Goal: Task Accomplishment & Management: Use online tool/utility

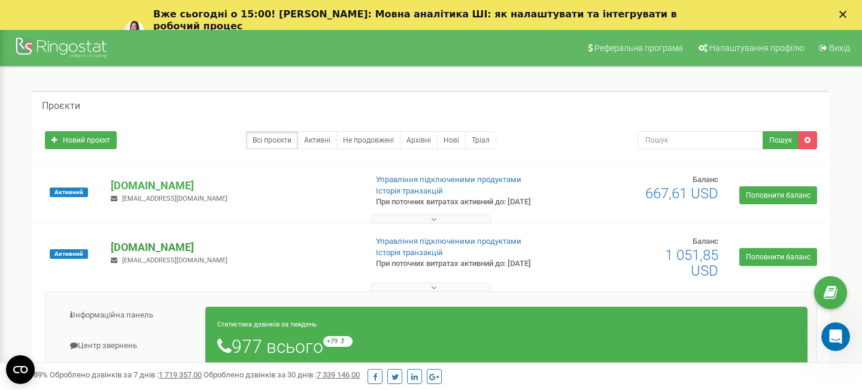
click at [157, 244] on p "[DOMAIN_NAME]" at bounding box center [233, 247] width 245 height 16
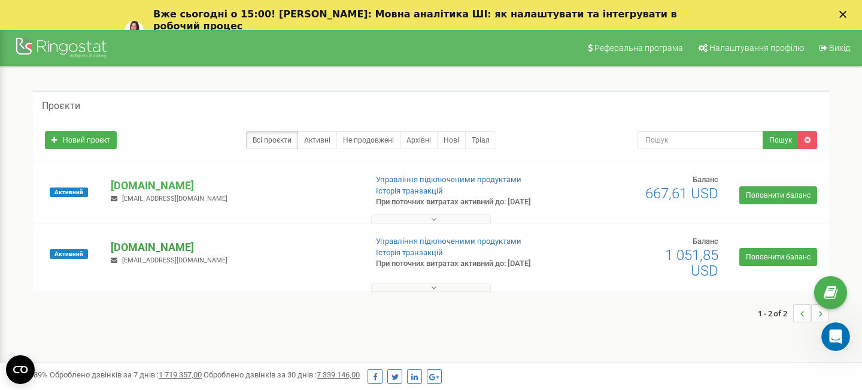
click at [157, 244] on p "[DOMAIN_NAME]" at bounding box center [233, 247] width 245 height 16
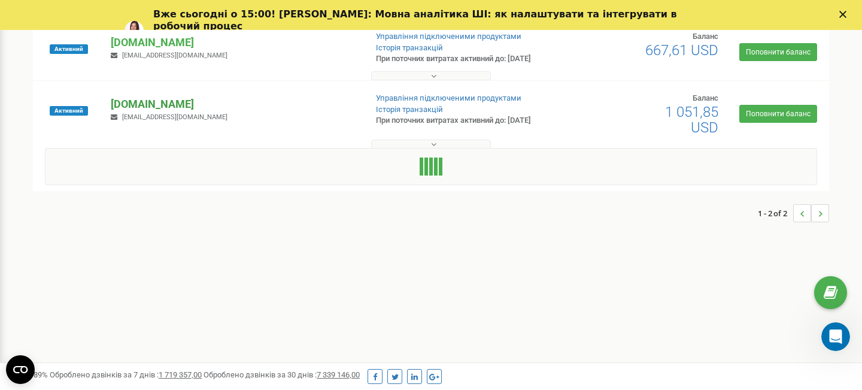
scroll to position [199, 0]
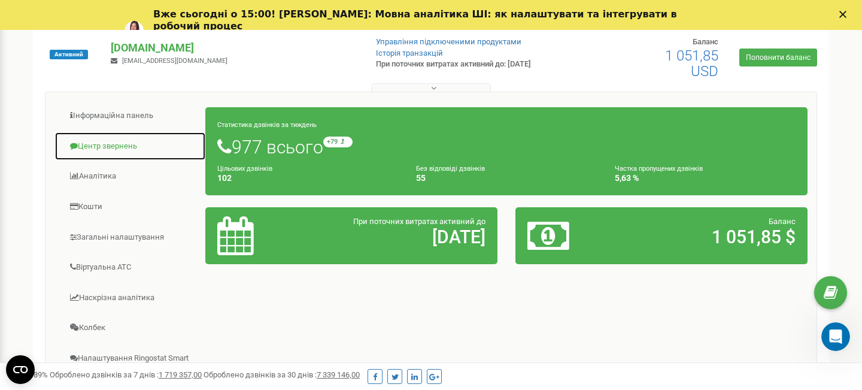
click at [104, 145] on link "Центр звернень" at bounding box center [129, 146] width 151 height 29
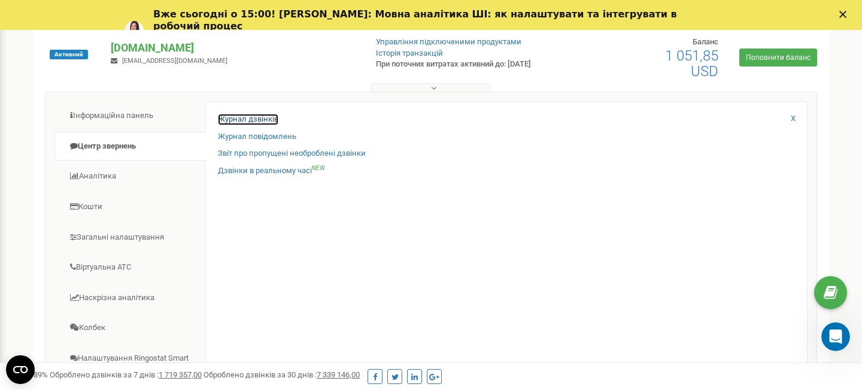
click at [264, 119] on link "Журнал дзвінків" at bounding box center [248, 119] width 60 height 11
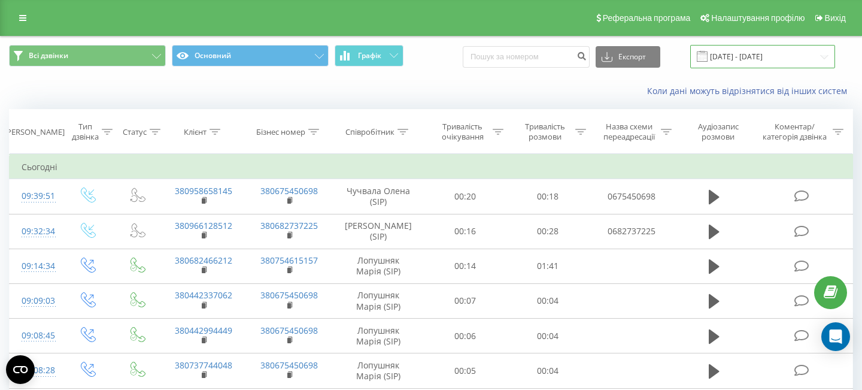
click at [755, 55] on input "[DATE] - [DATE]" at bounding box center [762, 56] width 145 height 23
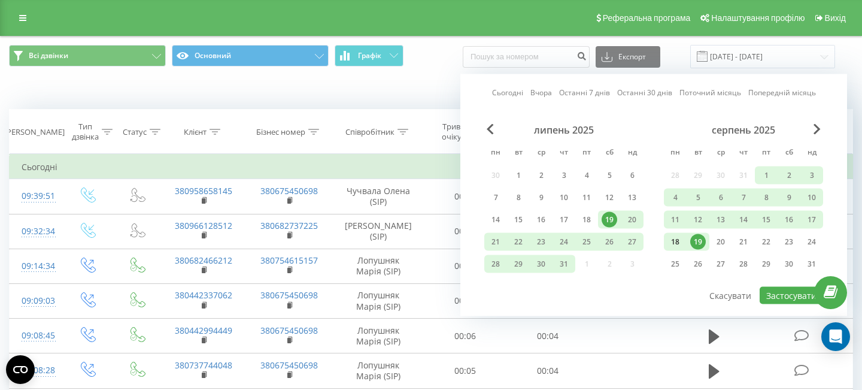
click at [679, 241] on div "18" at bounding box center [675, 242] width 16 height 16
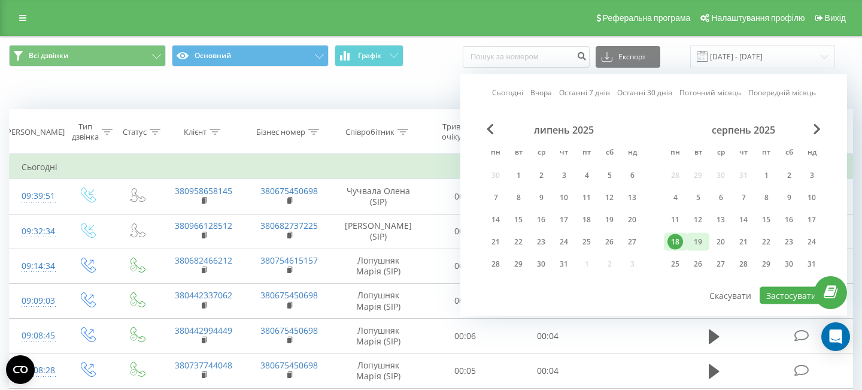
click at [694, 242] on div "19" at bounding box center [698, 242] width 16 height 16
click at [782, 296] on button "Застосувати" at bounding box center [791, 295] width 63 height 17
type input "[DATE] - [DATE]"
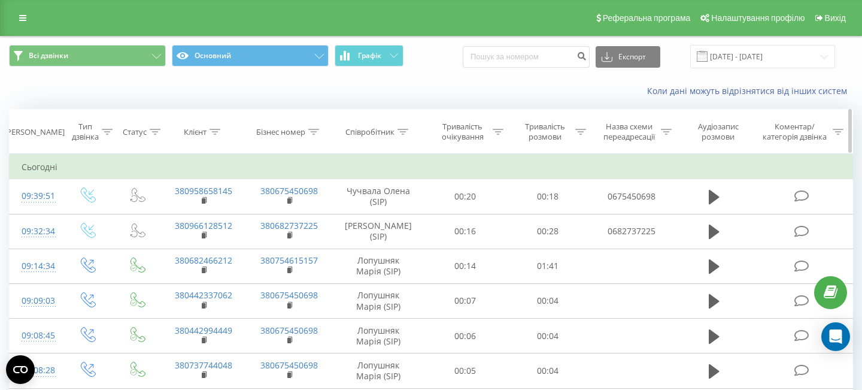
click at [399, 131] on icon at bounding box center [402, 132] width 11 height 6
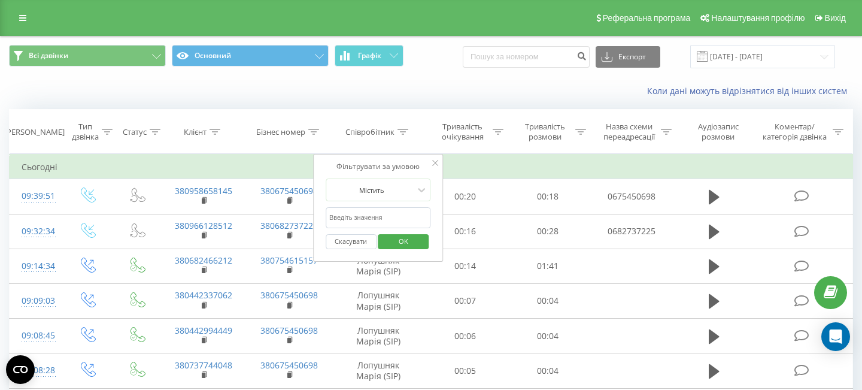
click at [367, 214] on input "text" at bounding box center [378, 217] width 105 height 21
type input "z"
click button "OK" at bounding box center [403, 241] width 51 height 15
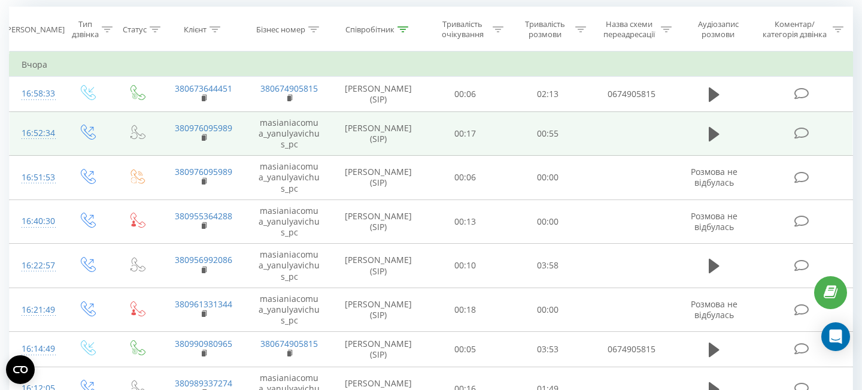
scroll to position [104, 0]
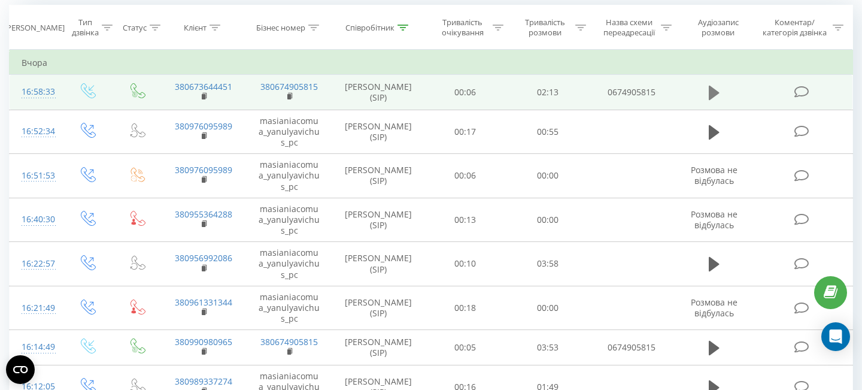
click at [709, 90] on icon at bounding box center [714, 93] width 11 height 14
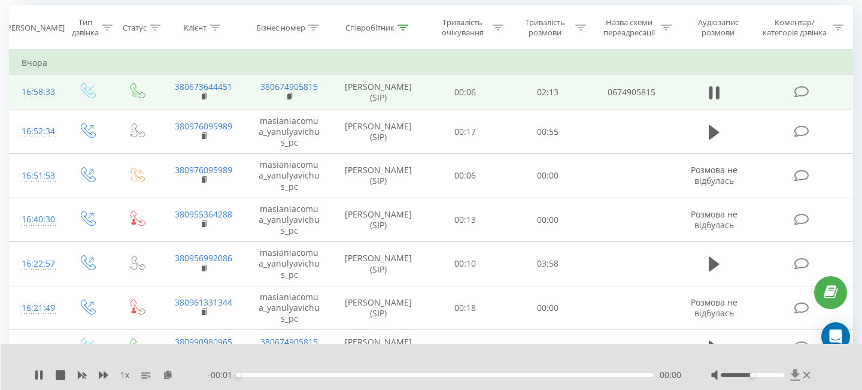
click at [794, 376] on icon at bounding box center [794, 374] width 9 height 11
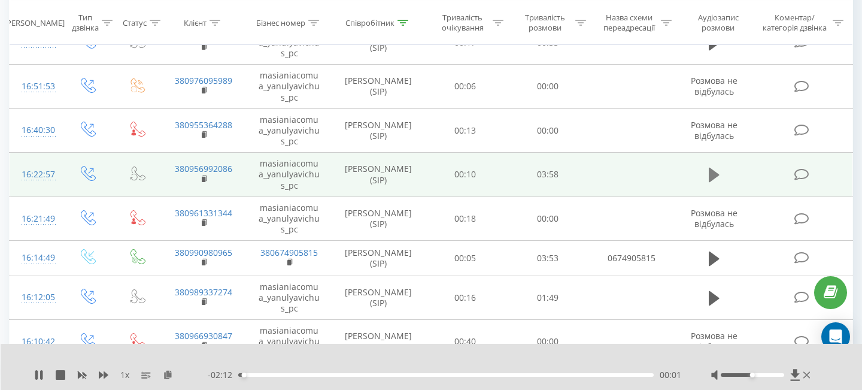
scroll to position [205, 0]
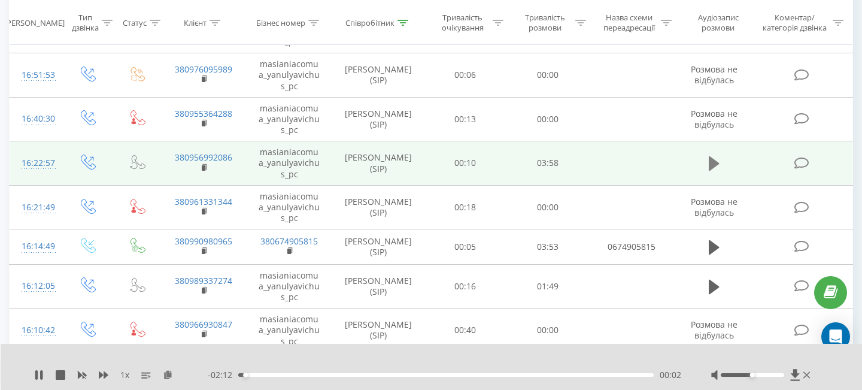
click at [712, 165] on icon at bounding box center [714, 163] width 11 height 14
click at [794, 374] on icon at bounding box center [794, 374] width 9 height 11
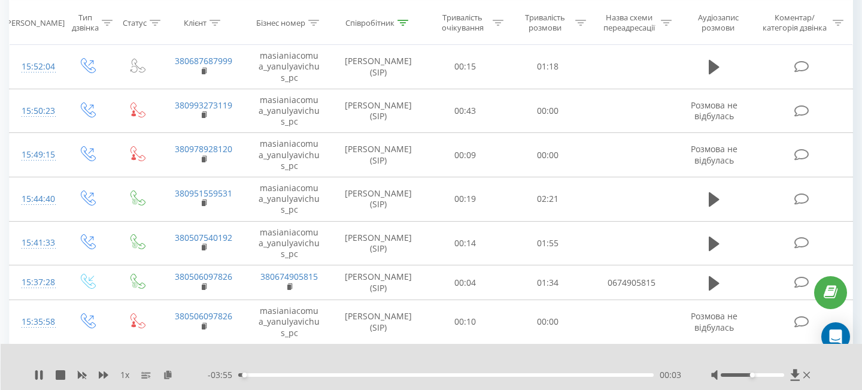
scroll to position [823, 0]
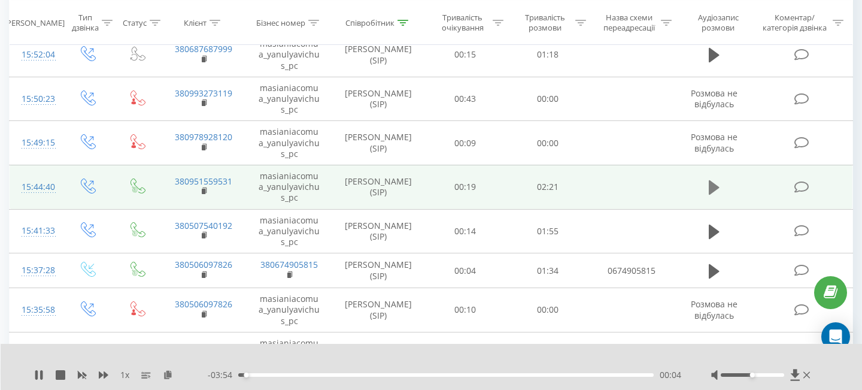
click at [709, 187] on icon at bounding box center [714, 187] width 11 height 14
click at [796, 375] on icon at bounding box center [794, 374] width 9 height 11
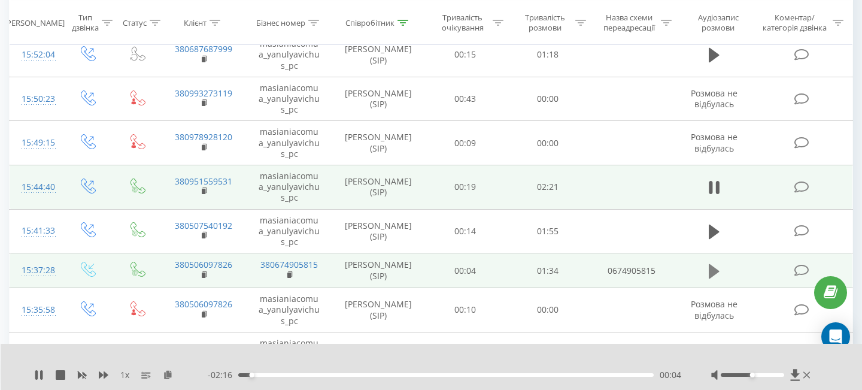
click at [710, 274] on icon at bounding box center [714, 270] width 11 height 14
click at [796, 374] on icon at bounding box center [794, 374] width 9 height 11
click at [809, 374] on icon at bounding box center [806, 375] width 7 height 10
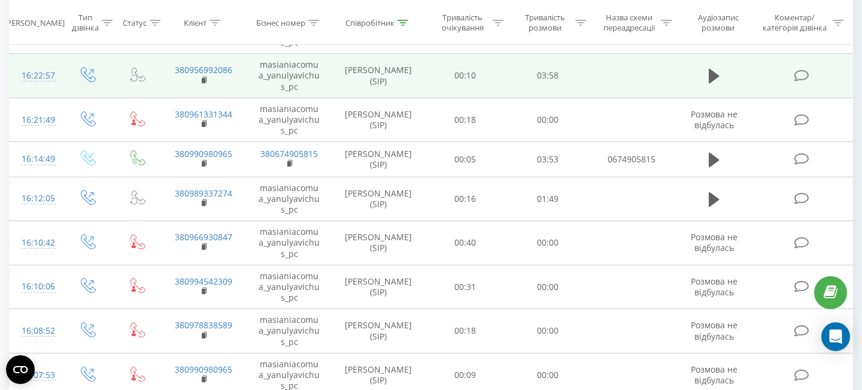
scroll to position [0, 0]
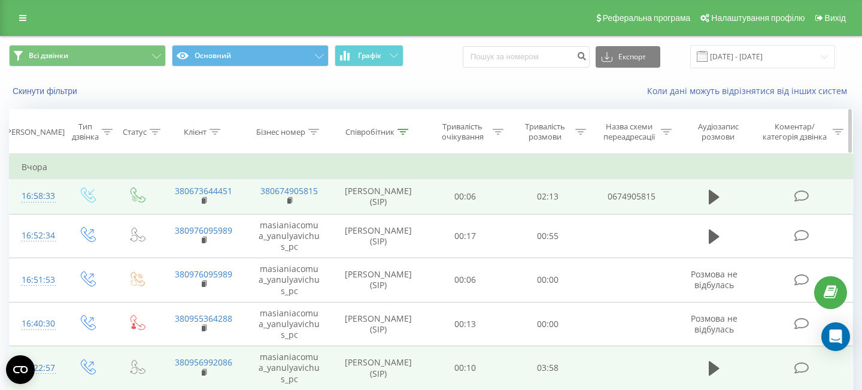
click at [215, 133] on icon at bounding box center [215, 132] width 11 height 6
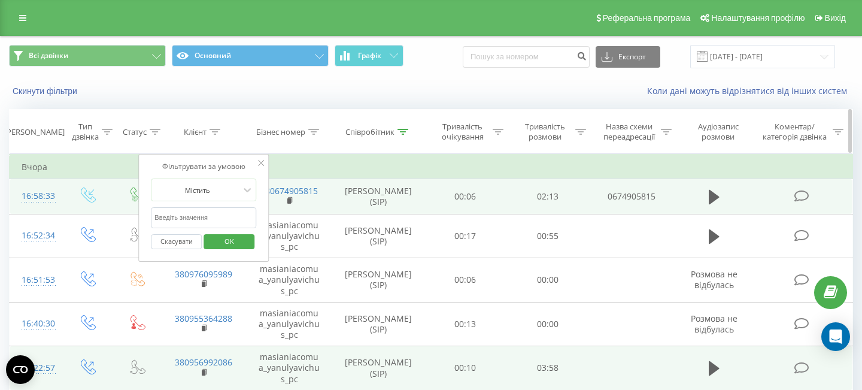
click at [314, 132] on icon at bounding box center [313, 132] width 11 height 6
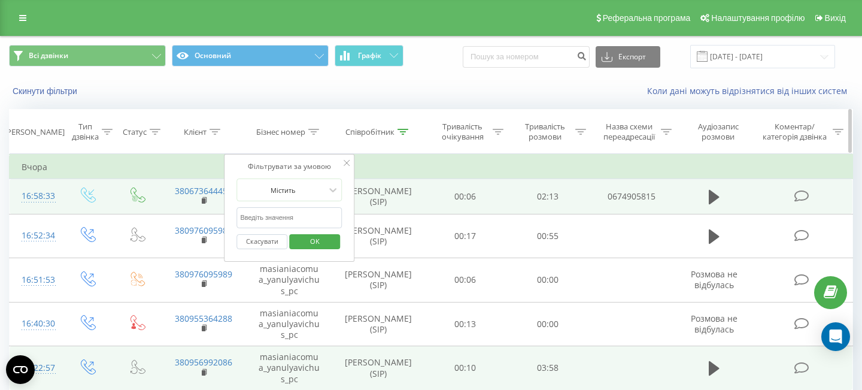
click at [406, 136] on div at bounding box center [402, 132] width 11 height 10
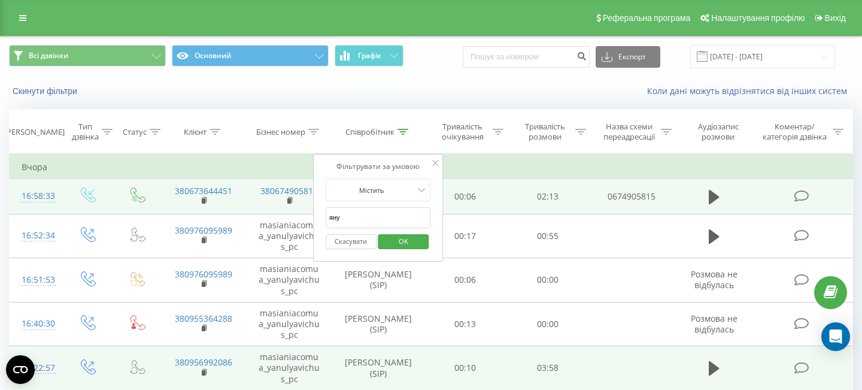
click at [341, 220] on input "яну" at bounding box center [378, 217] width 105 height 21
click button "OK" at bounding box center [403, 241] width 51 height 15
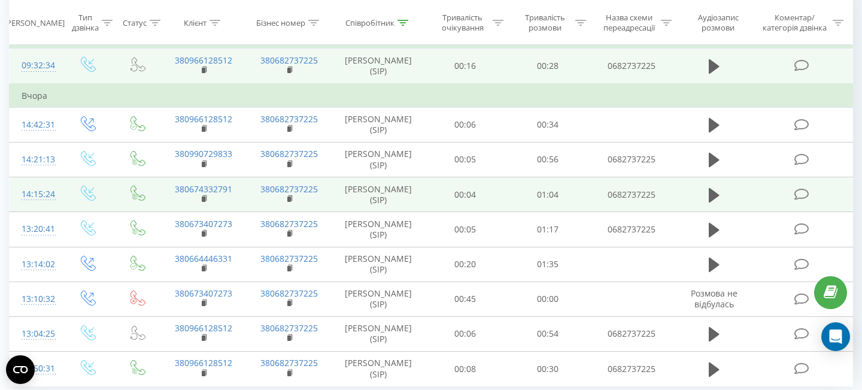
scroll to position [135, 0]
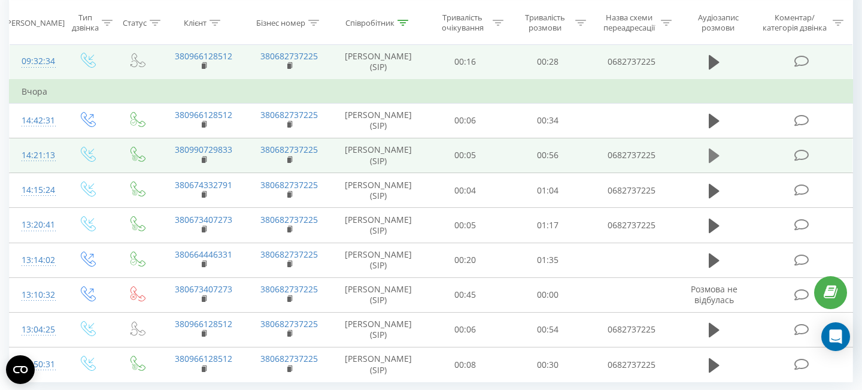
click at [715, 156] on icon at bounding box center [714, 155] width 11 height 14
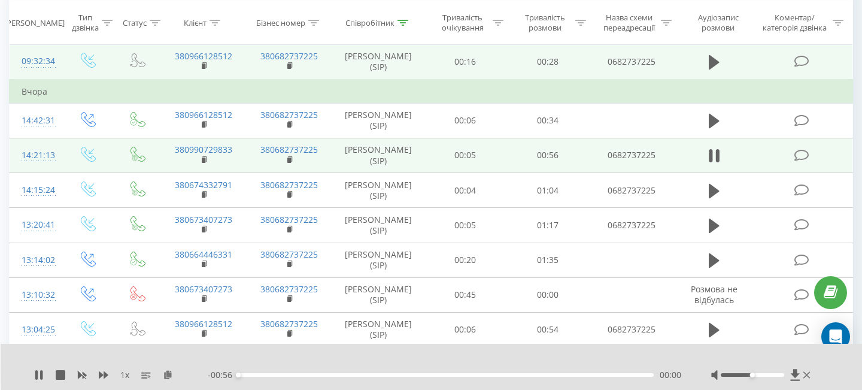
click at [800, 375] on div at bounding box center [762, 375] width 102 height 12
click at [797, 373] on icon at bounding box center [794, 374] width 9 height 11
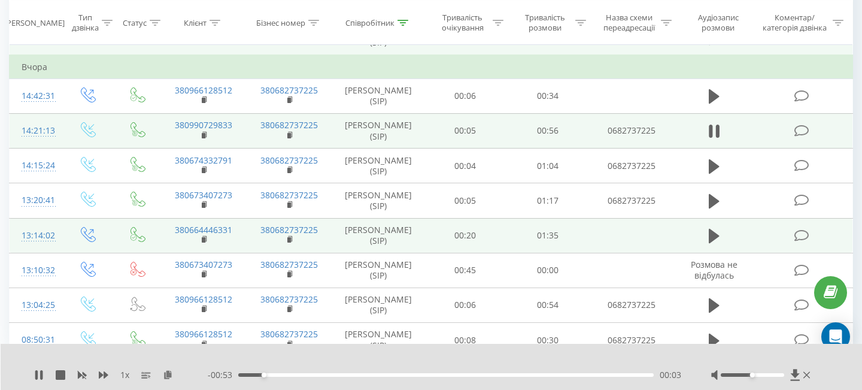
scroll to position [168, 0]
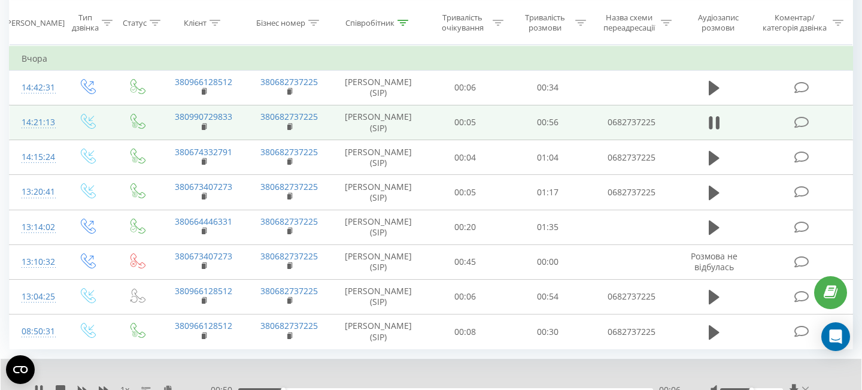
click at [806, 386] on icon at bounding box center [805, 390] width 7 height 10
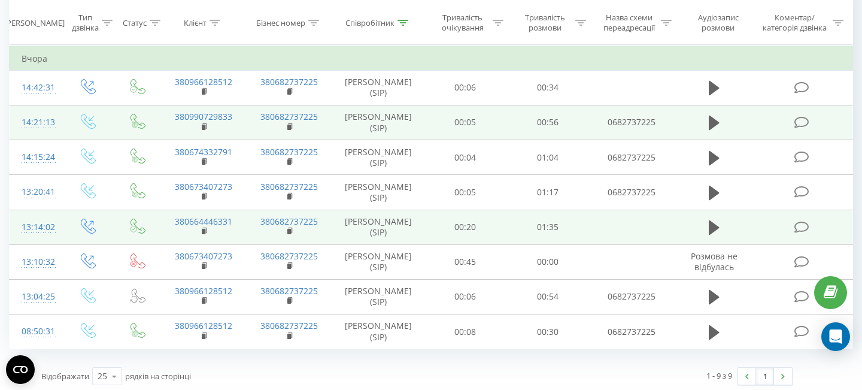
scroll to position [172, 0]
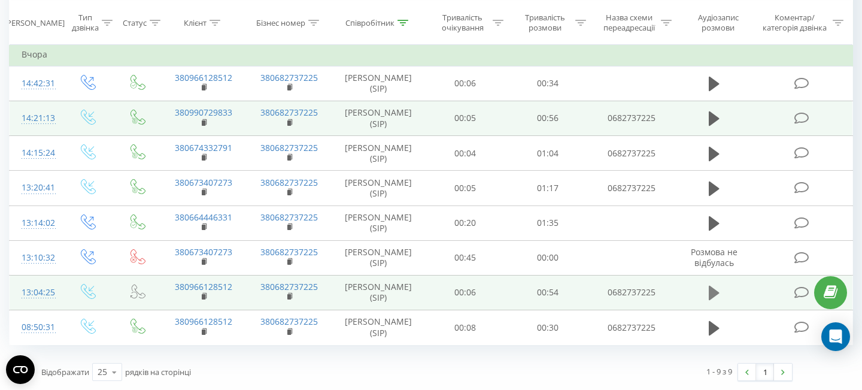
click at [709, 294] on icon at bounding box center [714, 293] width 11 height 14
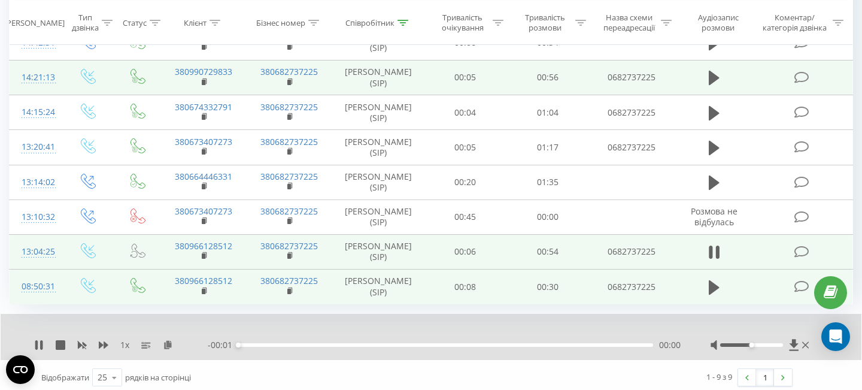
scroll to position [218, 0]
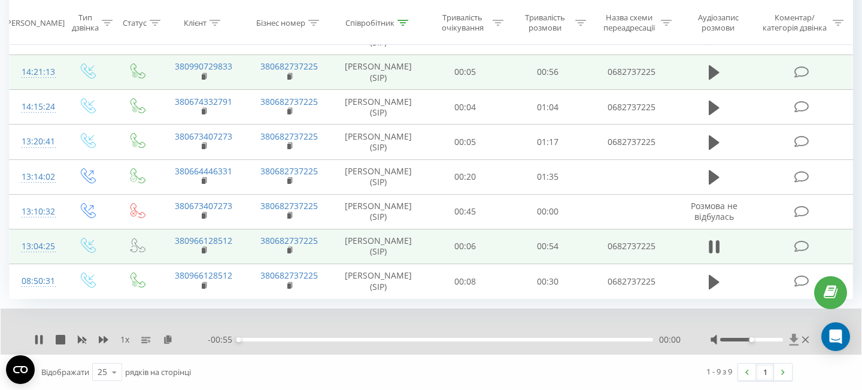
click at [793, 338] on icon at bounding box center [793, 339] width 9 height 11
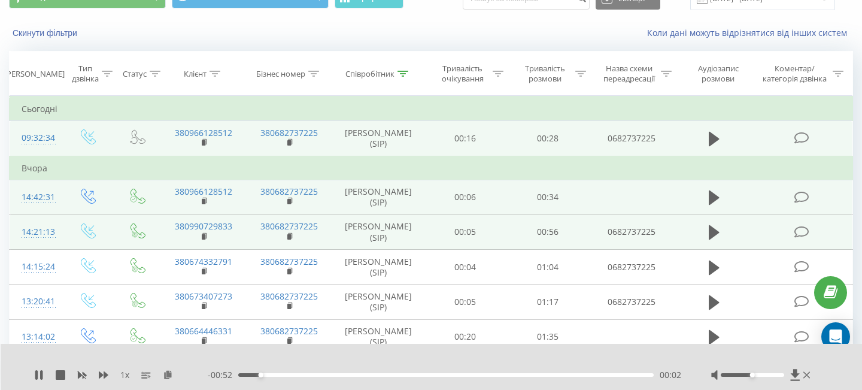
scroll to position [126, 0]
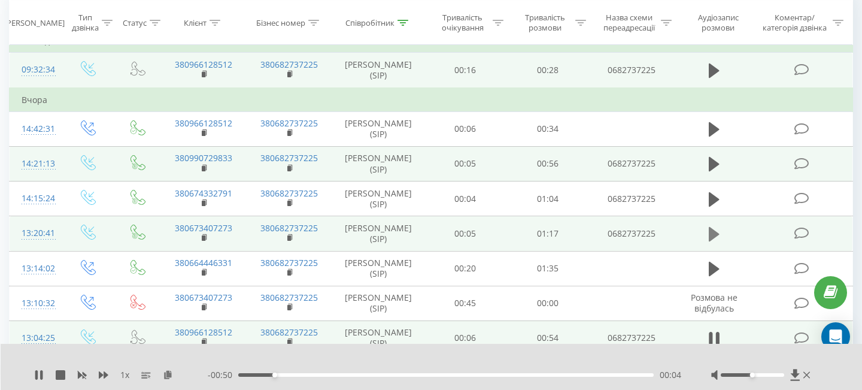
click at [712, 227] on icon at bounding box center [714, 234] width 11 height 17
click at [714, 234] on icon at bounding box center [714, 234] width 11 height 17
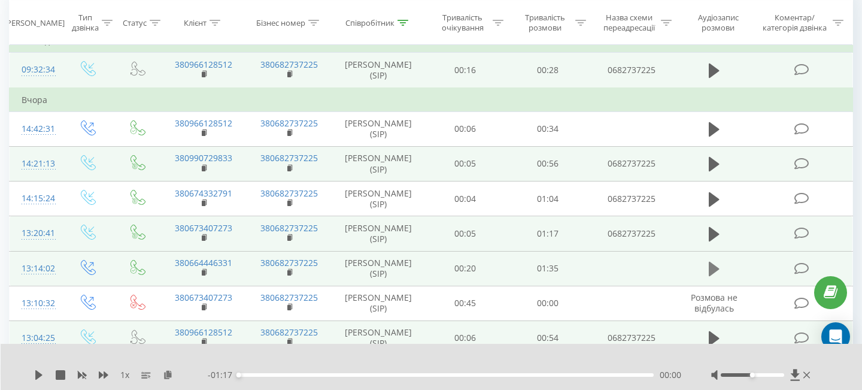
click at [718, 269] on icon at bounding box center [714, 269] width 11 height 14
click at [794, 374] on icon at bounding box center [794, 374] width 9 height 11
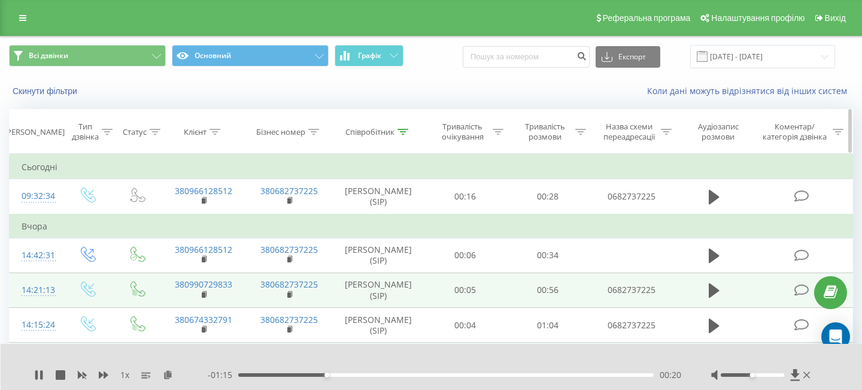
click at [397, 133] on div "Співробітник" at bounding box center [376, 132] width 63 height 10
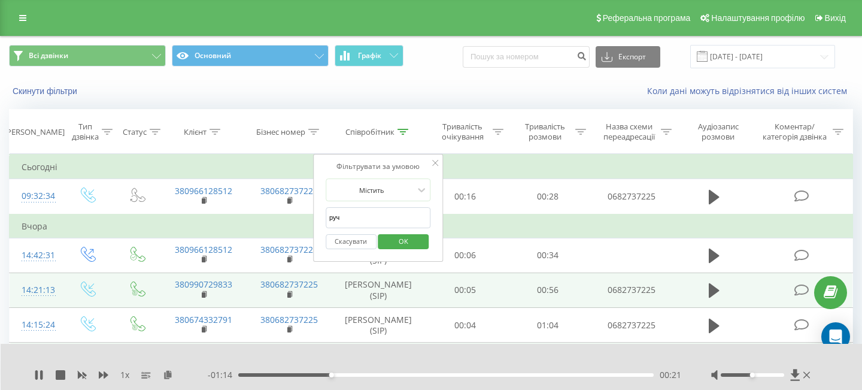
click at [354, 220] on input "руч" at bounding box center [378, 217] width 105 height 21
type input "бров"
click button "OK" at bounding box center [403, 241] width 51 height 15
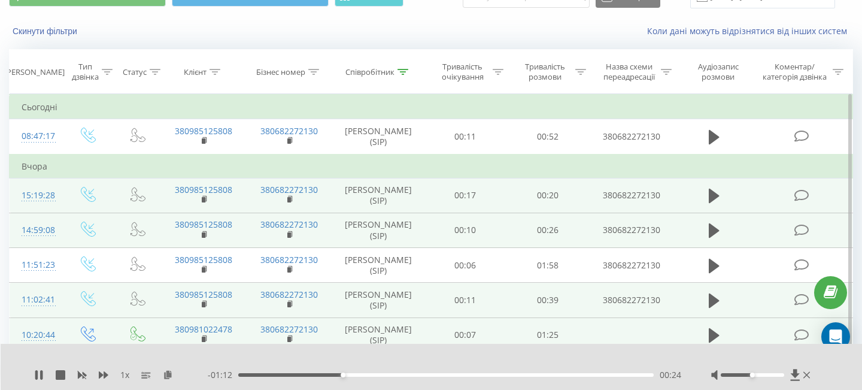
scroll to position [61, 0]
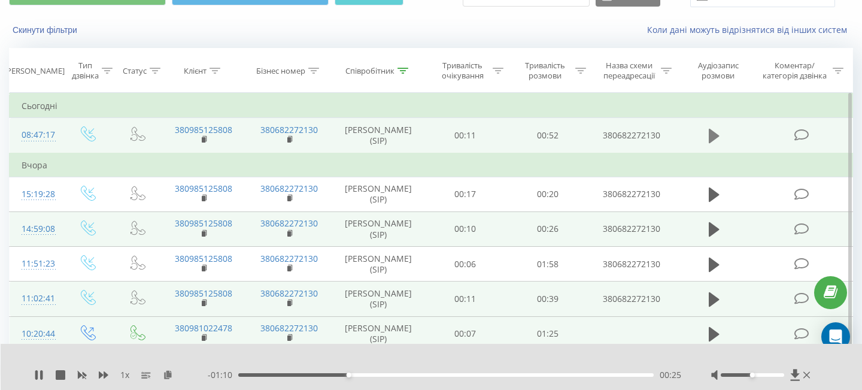
click at [714, 133] on icon at bounding box center [714, 136] width 11 height 14
click at [797, 374] on icon at bounding box center [794, 374] width 9 height 11
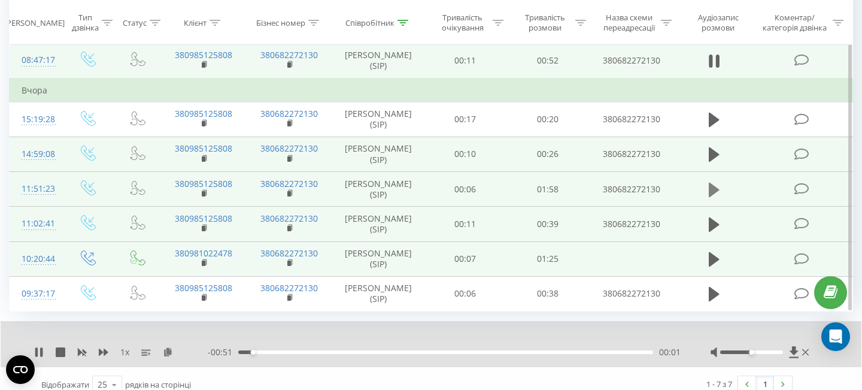
scroll to position [148, 0]
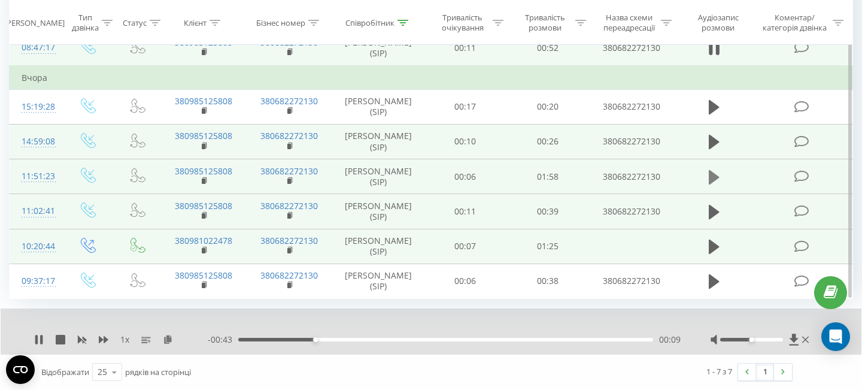
click at [708, 178] on button at bounding box center [714, 177] width 18 height 18
click at [797, 338] on icon at bounding box center [794, 339] width 10 height 12
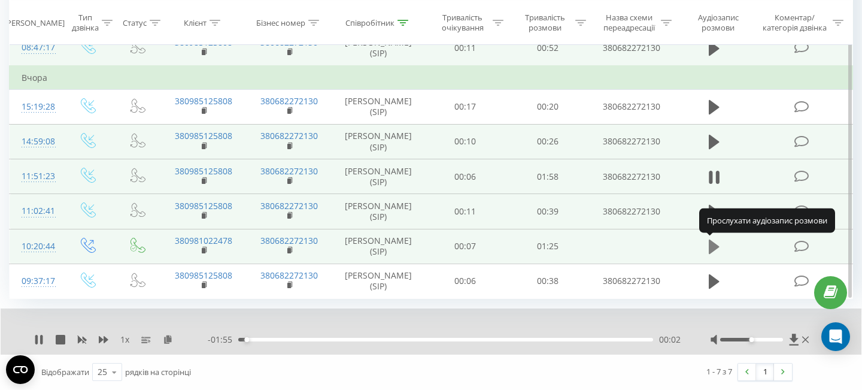
click at [712, 245] on icon at bounding box center [714, 246] width 11 height 14
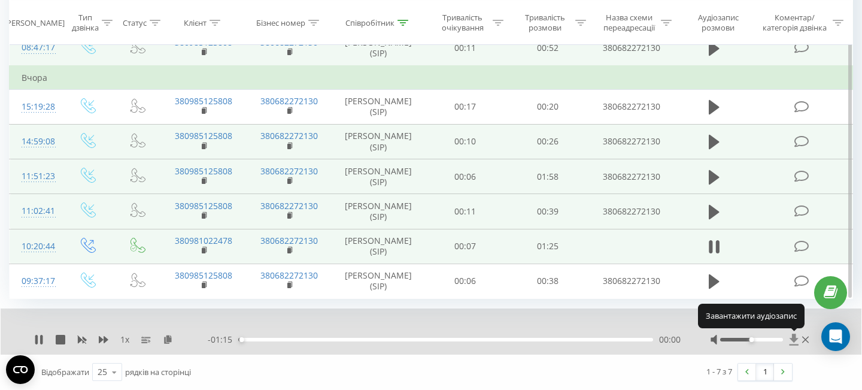
click at [793, 338] on icon at bounding box center [793, 338] width 9 height 11
